Goal: Information Seeking & Learning: Learn about a topic

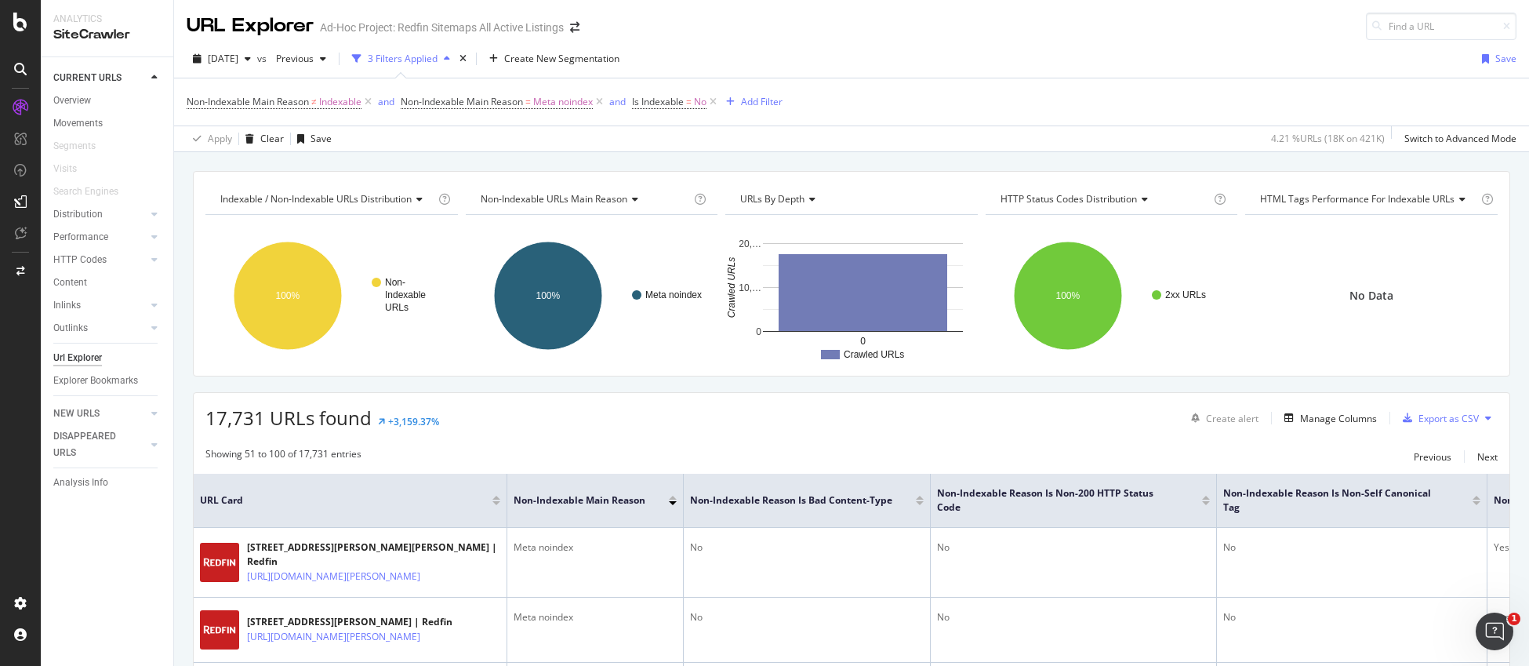
scroll to position [357, 0]
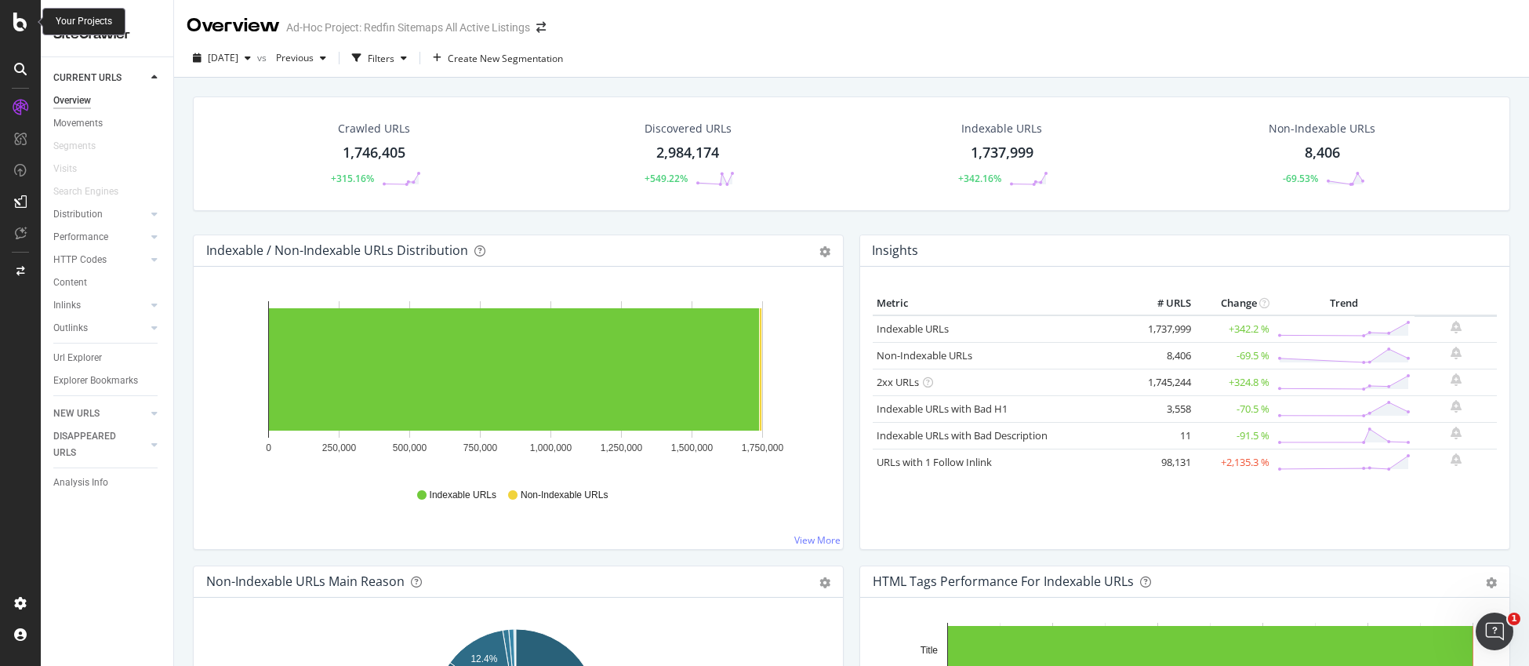
click at [20, 18] on icon at bounding box center [20, 22] width 14 height 19
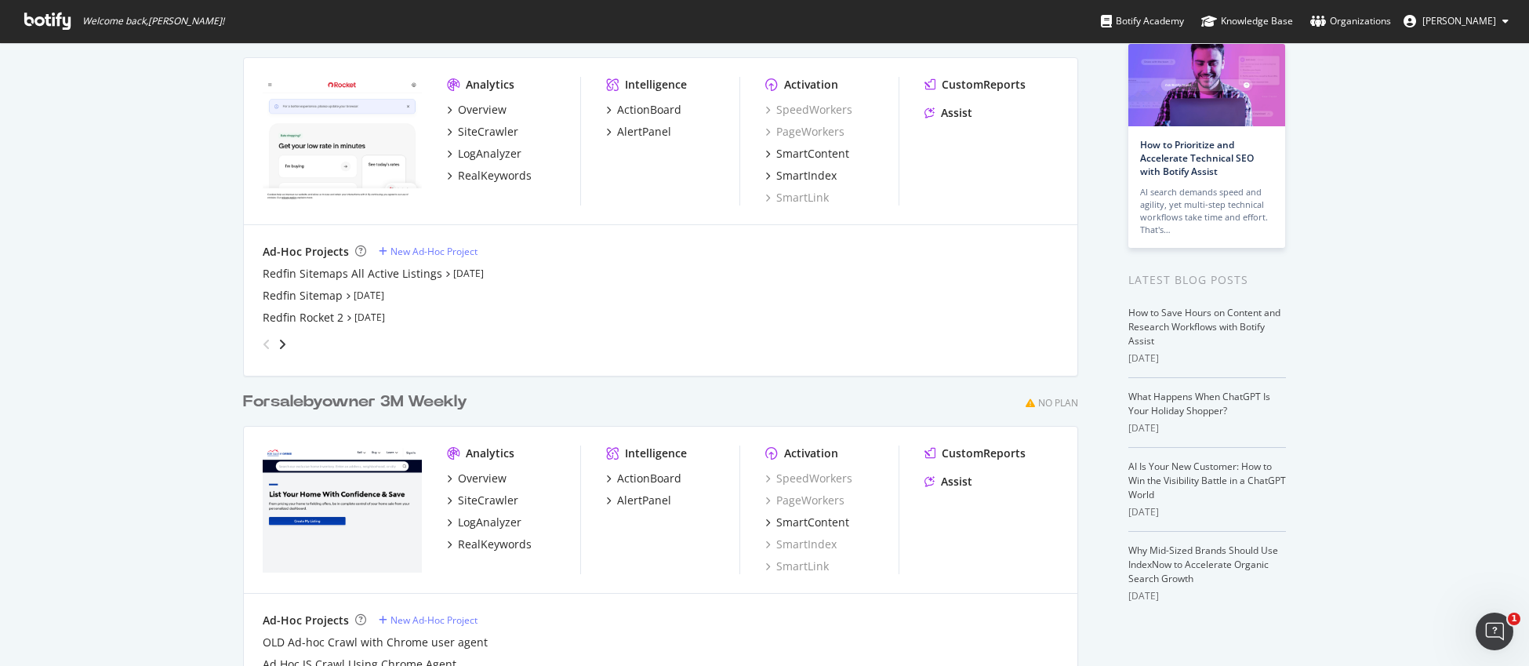
scroll to position [92, 0]
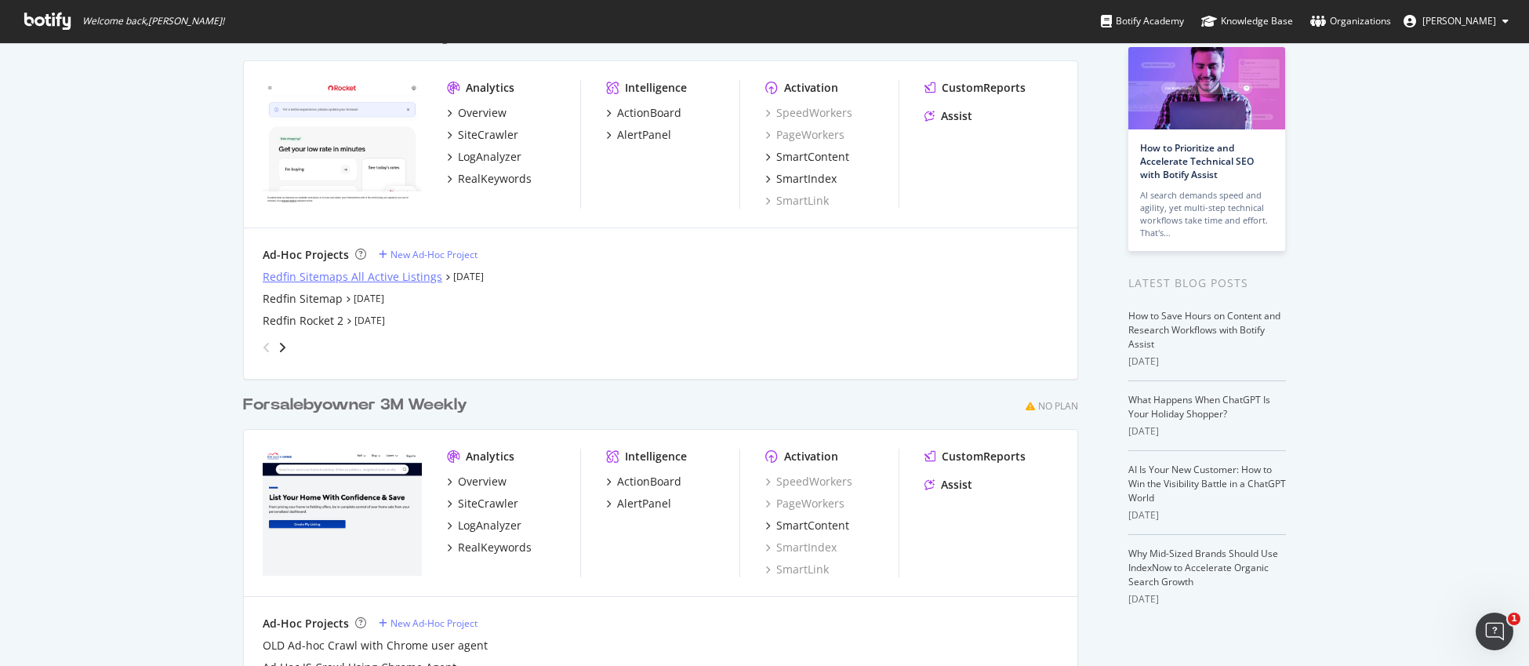
click at [296, 274] on div "Redfin Sitemaps All Active Listings" at bounding box center [353, 277] width 180 height 16
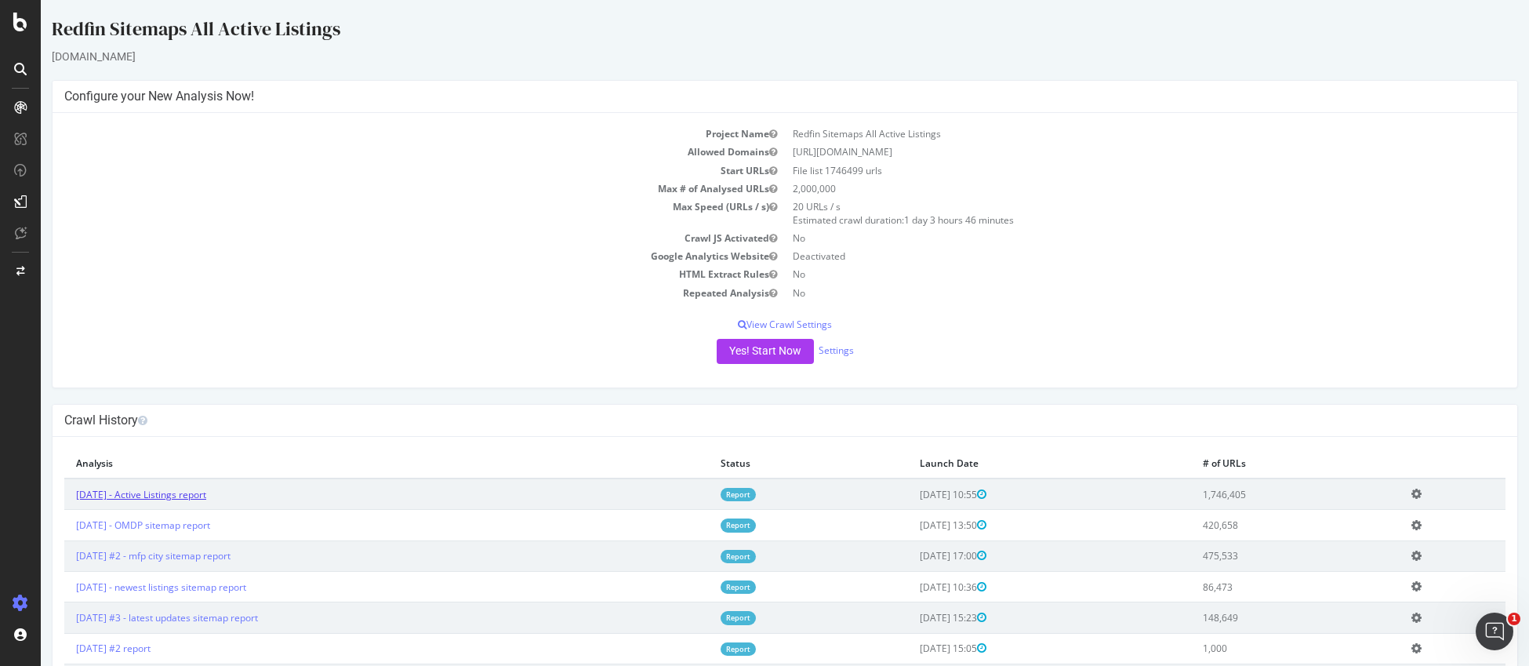
click at [201, 496] on link "2025 Sep. 10th - Active Listings report" at bounding box center [141, 494] width 130 height 13
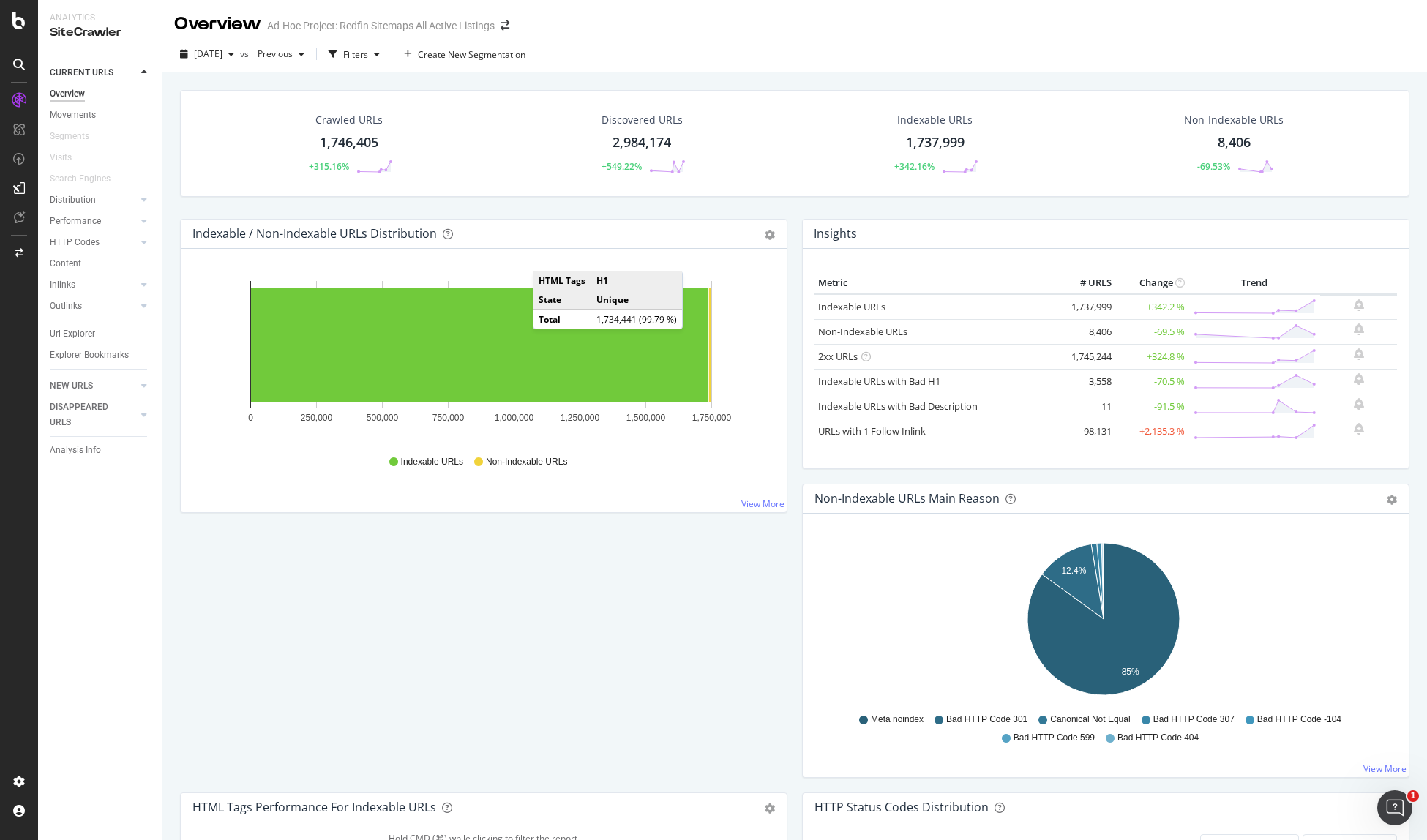
click at [1226, 171] on div "-69.53%" at bounding box center [1233, 167] width 79 height 15
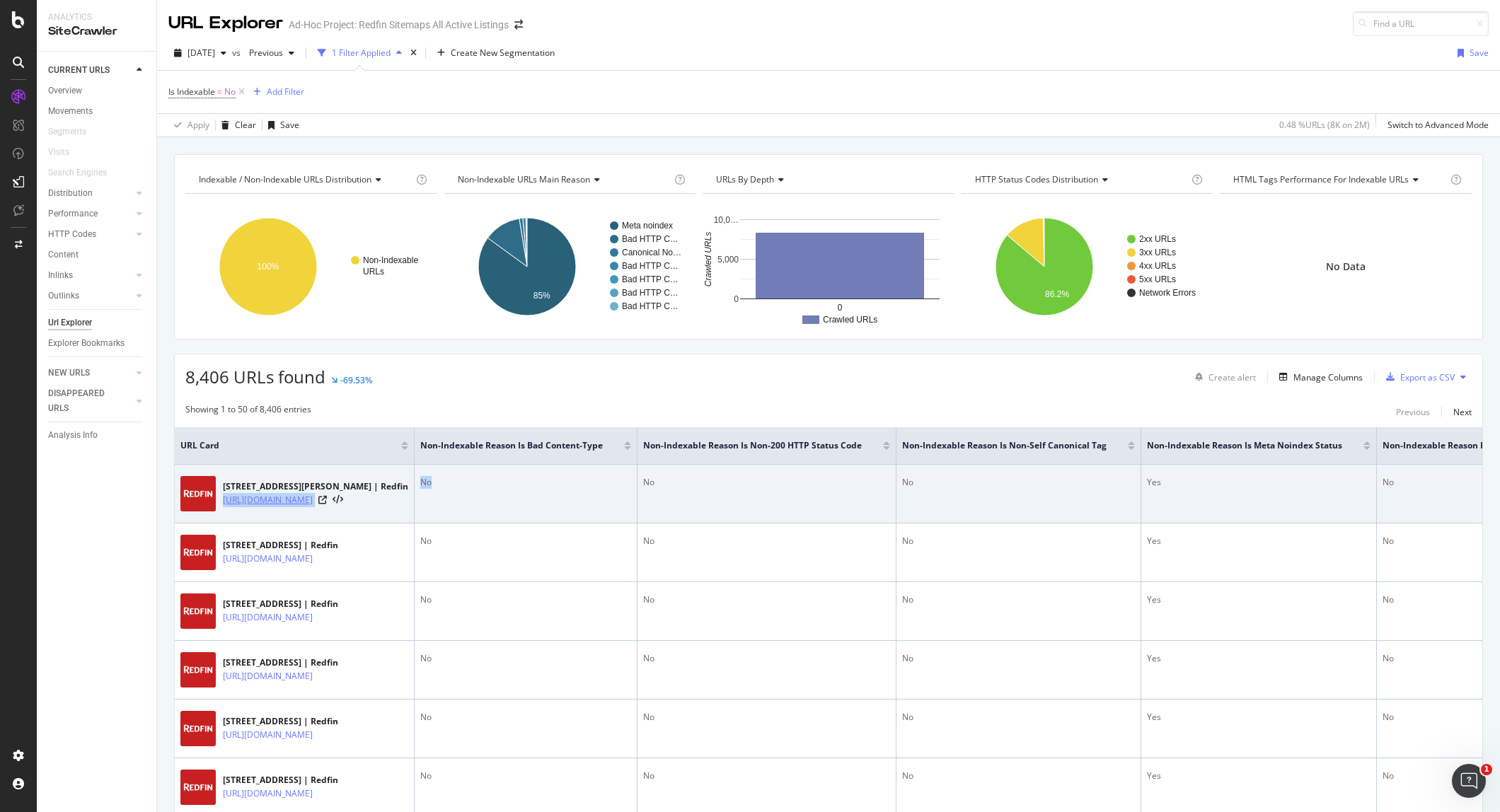
drag, startPoint x: 586, startPoint y: 519, endPoint x: 224, endPoint y: 499, distance: 362.6
click at [224, 499] on tr "27-683 Kalaoa Camp Rd, Papaikou, HI 96781 | Redfin https://www.redfin.com/HI/Pa…" at bounding box center [911, 494] width 1471 height 59
copy tr "https://www.redfin.com/HI/Papaikou/27-683-Kalaoa-Camp-Rd-96781/home/197311746 No"
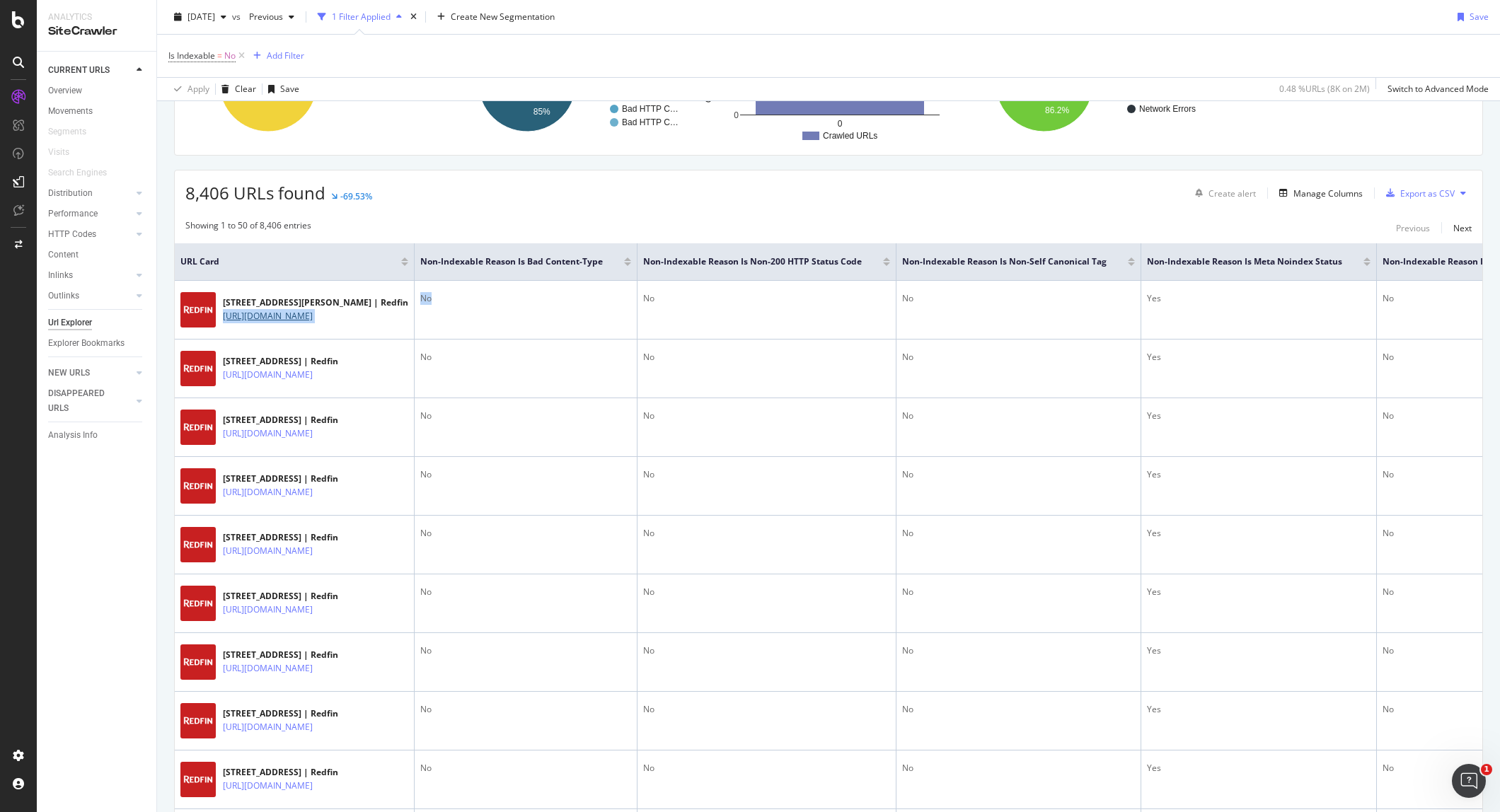
scroll to position [181, 0]
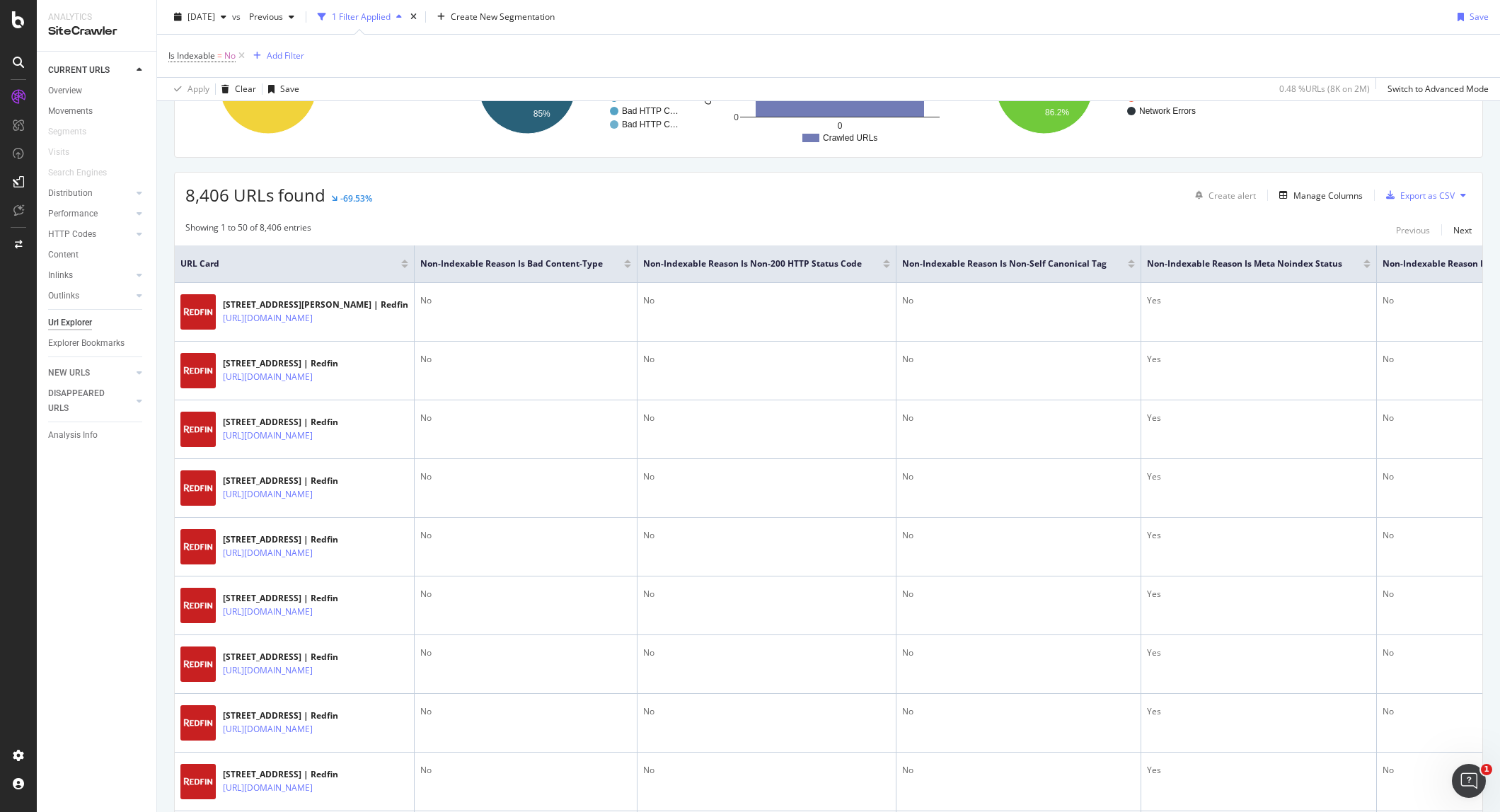
click at [408, 265] on div at bounding box center [404, 266] width 7 height 4
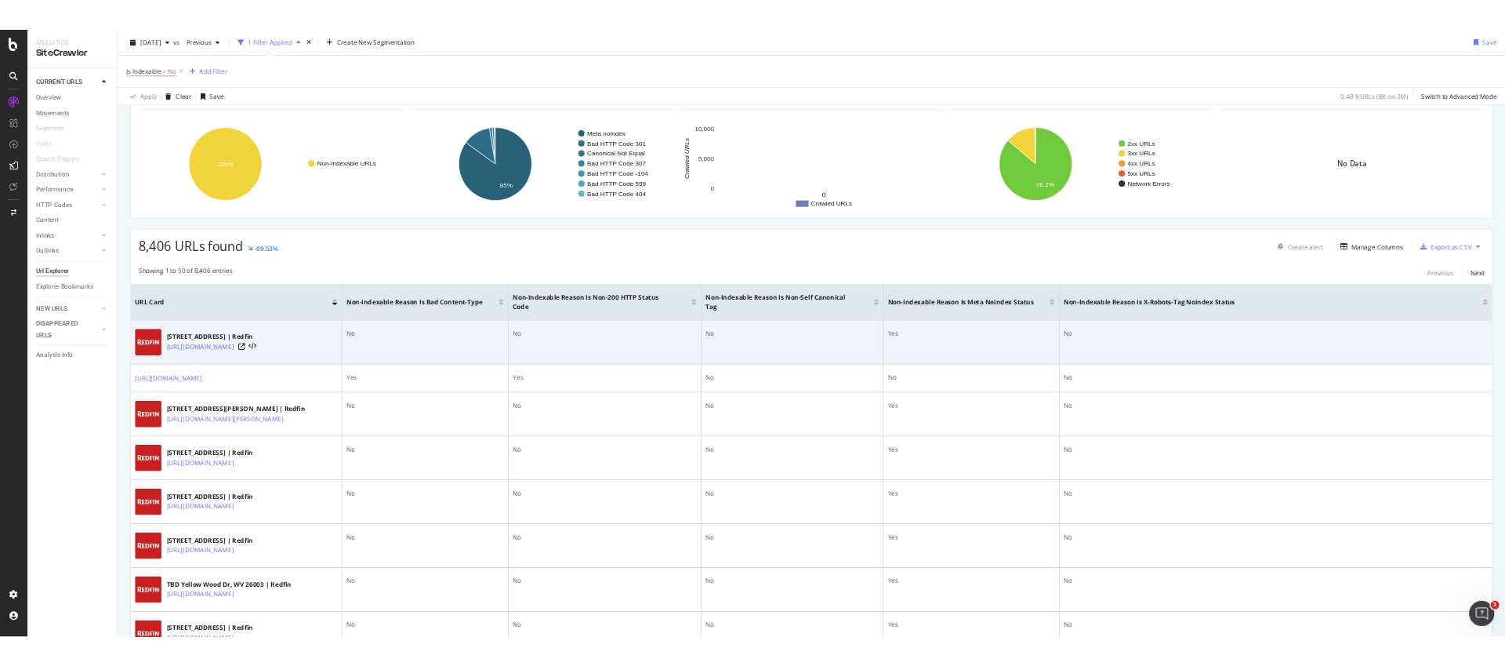
scroll to position [93, 0]
